Goal: Find specific page/section: Find specific page/section

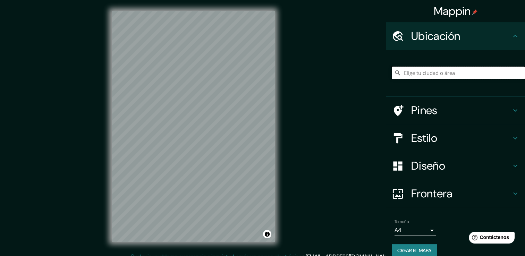
click at [462, 75] on input "Elige tu ciudad o área" at bounding box center [457, 73] width 133 height 12
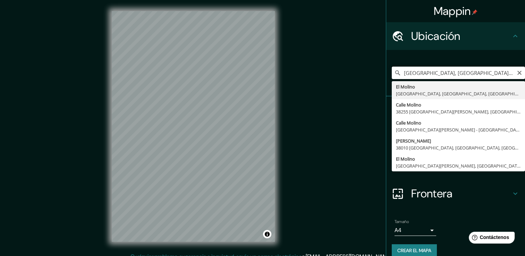
type input "[GEOGRAPHIC_DATA], [GEOGRAPHIC_DATA], [GEOGRAPHIC_DATA], [GEOGRAPHIC_DATA]"
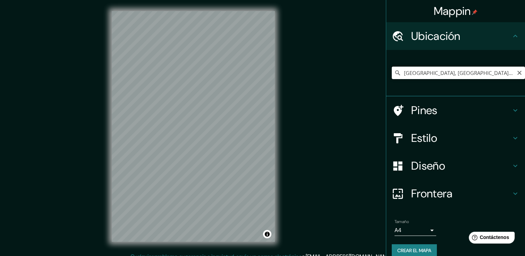
click at [471, 71] on input "[GEOGRAPHIC_DATA], [GEOGRAPHIC_DATA], [GEOGRAPHIC_DATA], [GEOGRAPHIC_DATA]" at bounding box center [457, 73] width 133 height 12
click at [457, 67] on div "[GEOGRAPHIC_DATA], [GEOGRAPHIC_DATA], [GEOGRAPHIC_DATA], [GEOGRAPHIC_DATA]" at bounding box center [457, 72] width 133 height 35
click at [508, 72] on input "[GEOGRAPHIC_DATA], [GEOGRAPHIC_DATA], [GEOGRAPHIC_DATA], [GEOGRAPHIC_DATA]" at bounding box center [457, 73] width 133 height 12
click at [517, 72] on icon "Claro" at bounding box center [519, 73] width 4 height 4
click at [452, 70] on input "Elige tu ciudad o área" at bounding box center [457, 73] width 133 height 12
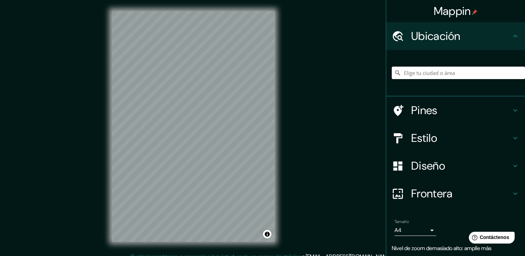
click at [394, 72] on icon at bounding box center [397, 72] width 7 height 7
click at [413, 75] on input "Elige tu ciudad o área" at bounding box center [457, 73] width 133 height 12
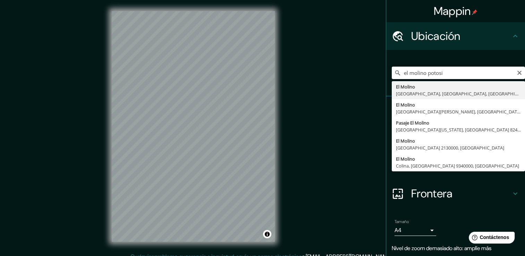
type input "[GEOGRAPHIC_DATA], [GEOGRAPHIC_DATA], [GEOGRAPHIC_DATA], [GEOGRAPHIC_DATA]"
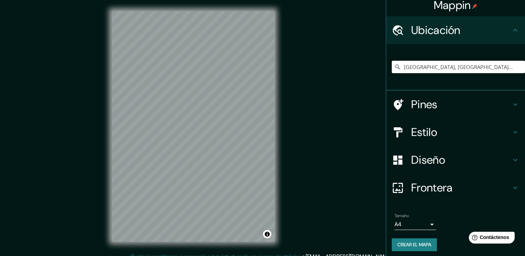
scroll to position [9, 0]
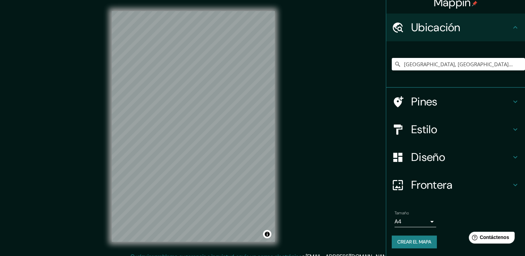
click at [457, 150] on h4 "Diseño" at bounding box center [461, 157] width 100 height 14
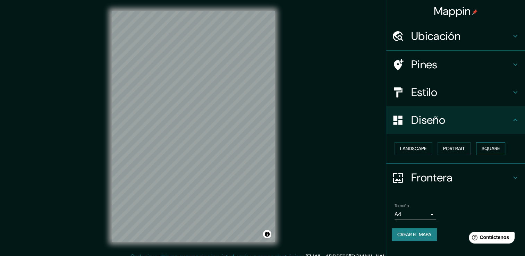
scroll to position [0, 0]
